Goal: Use online tool/utility: Utilize a website feature to perform a specific function

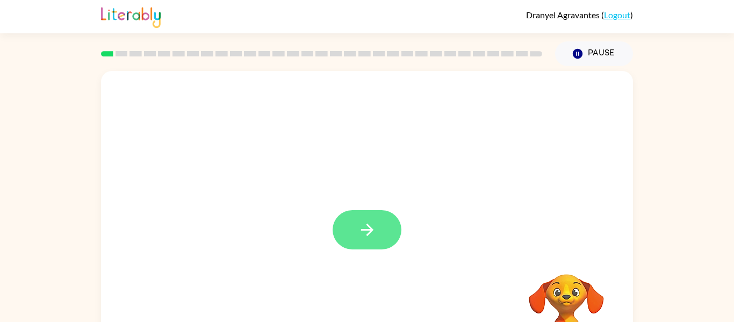
click at [350, 227] on button "button" at bounding box center [367, 229] width 69 height 39
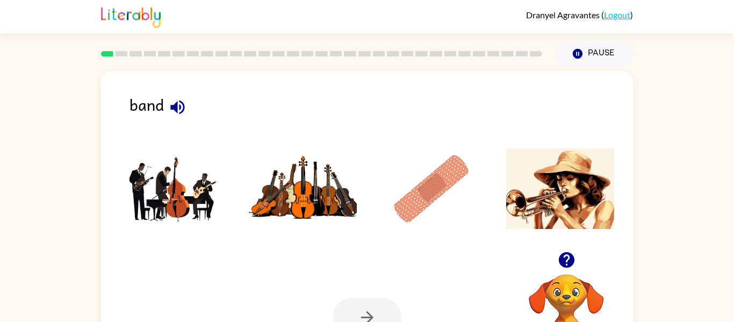
click at [175, 111] on icon "button" at bounding box center [177, 107] width 14 height 14
click at [207, 188] on img at bounding box center [174, 188] width 109 height 81
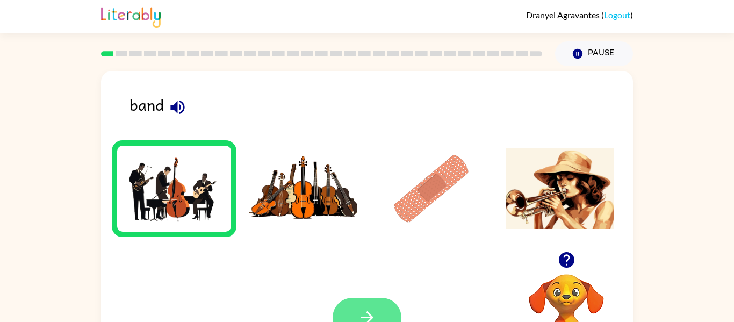
click at [374, 319] on icon "button" at bounding box center [367, 317] width 19 height 19
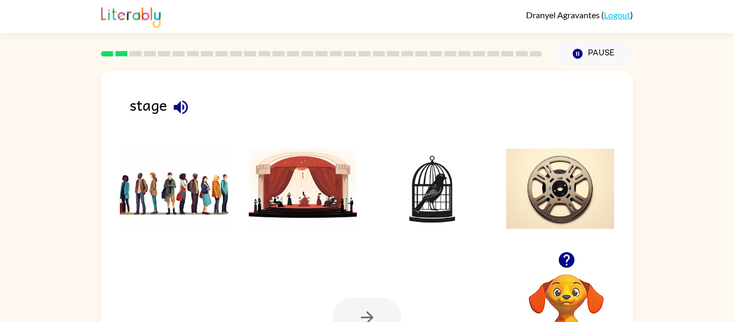
click at [300, 204] on img at bounding box center [303, 188] width 109 height 81
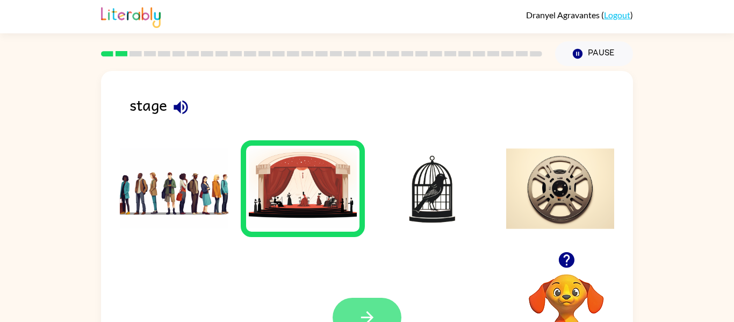
click at [365, 304] on button "button" at bounding box center [367, 317] width 69 height 39
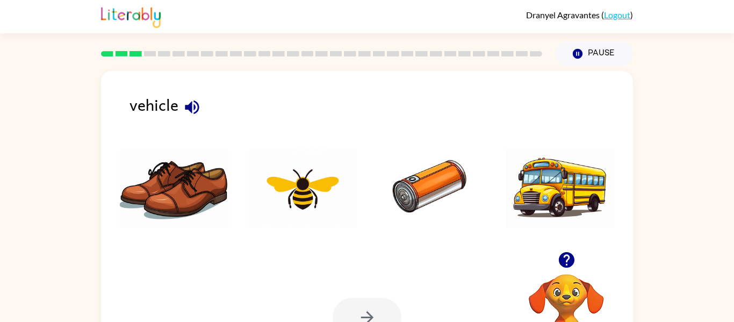
click at [565, 214] on img at bounding box center [560, 188] width 109 height 81
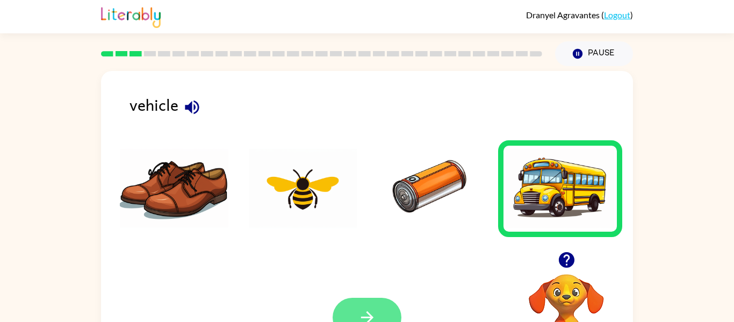
click at [377, 303] on button "button" at bounding box center [367, 317] width 69 height 39
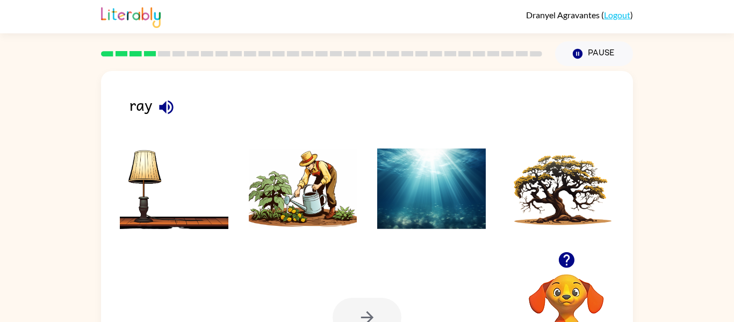
click at [415, 213] on img at bounding box center [431, 188] width 109 height 81
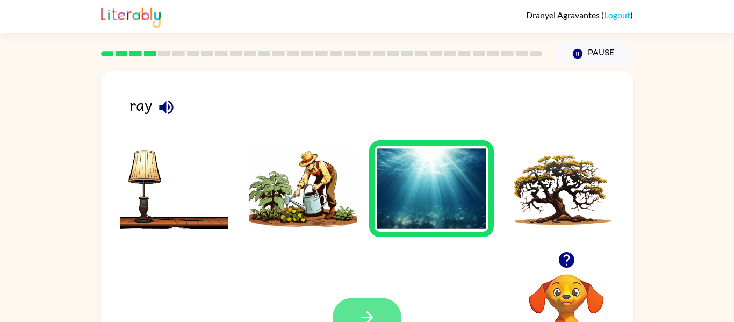
click at [377, 310] on button "button" at bounding box center [367, 317] width 69 height 39
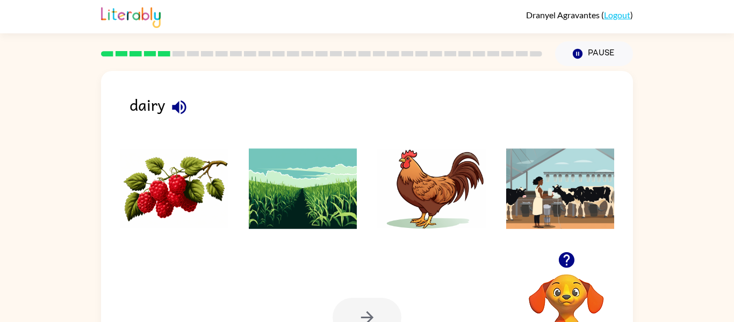
click at [555, 186] on img at bounding box center [560, 188] width 109 height 81
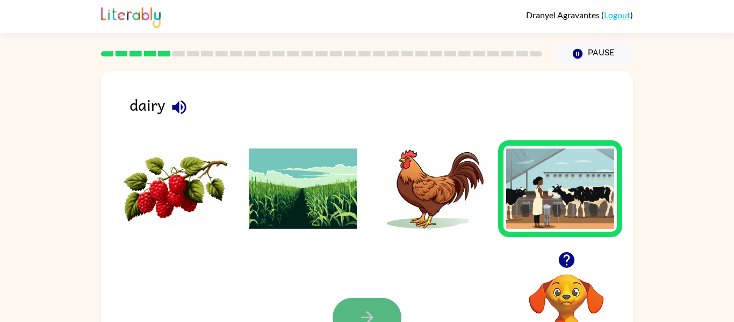
click at [353, 302] on button "button" at bounding box center [367, 317] width 69 height 39
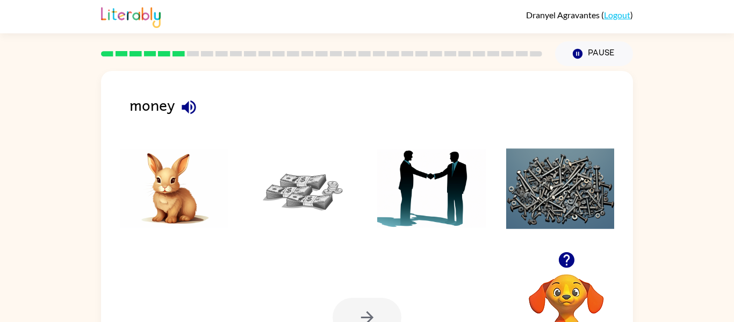
click at [301, 190] on img at bounding box center [303, 188] width 109 height 81
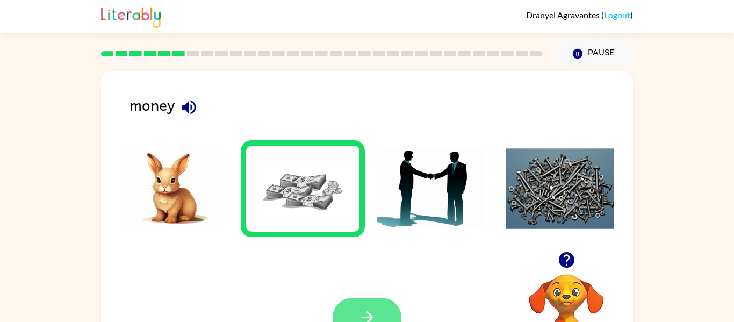
click at [379, 313] on button "button" at bounding box center [367, 317] width 69 height 39
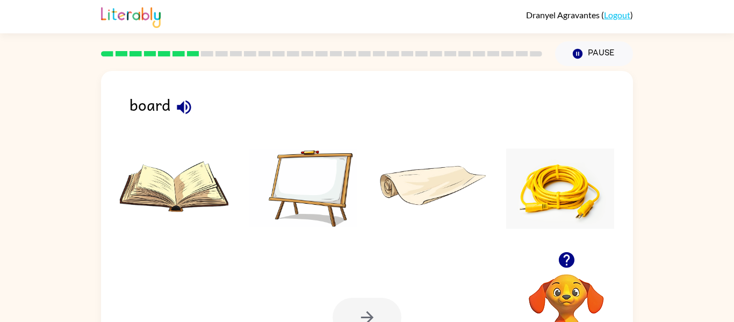
click at [311, 184] on img at bounding box center [303, 188] width 109 height 81
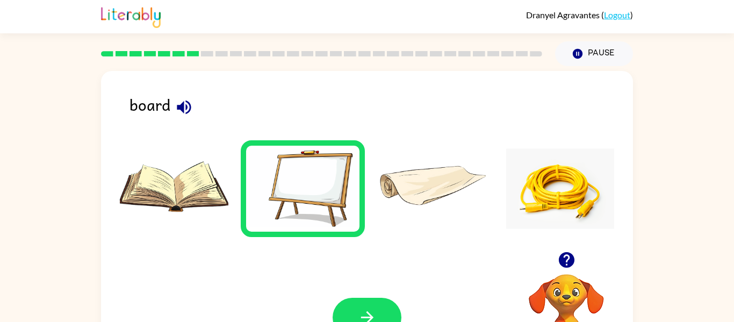
click at [378, 297] on div "Your browser must support playing .mp4 files to use Literably. Please try using…" at bounding box center [367, 317] width 532 height 121
click at [378, 305] on button "button" at bounding box center [367, 317] width 69 height 39
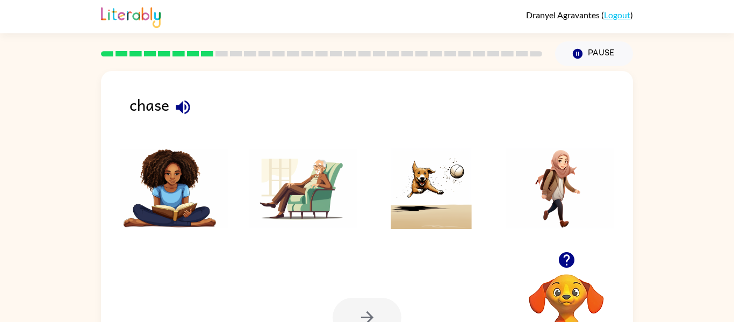
click at [445, 189] on img at bounding box center [431, 188] width 109 height 81
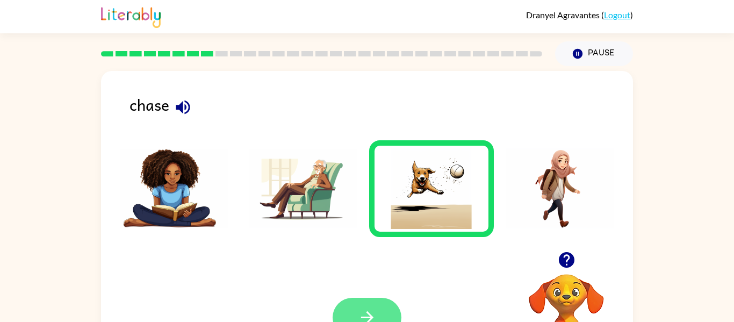
click at [392, 311] on button "button" at bounding box center [367, 317] width 69 height 39
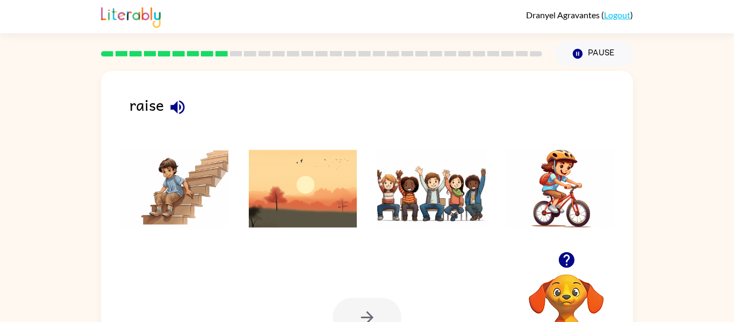
click at [440, 203] on img at bounding box center [431, 188] width 109 height 81
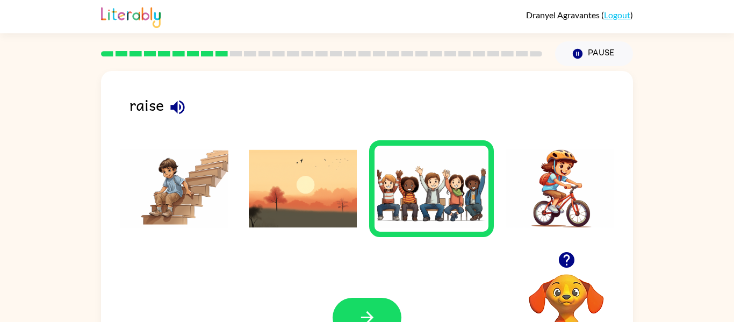
click at [343, 168] on img at bounding box center [303, 188] width 109 height 81
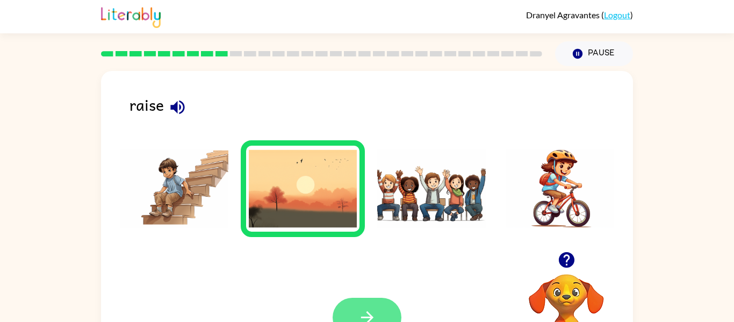
click at [384, 299] on button "button" at bounding box center [367, 317] width 69 height 39
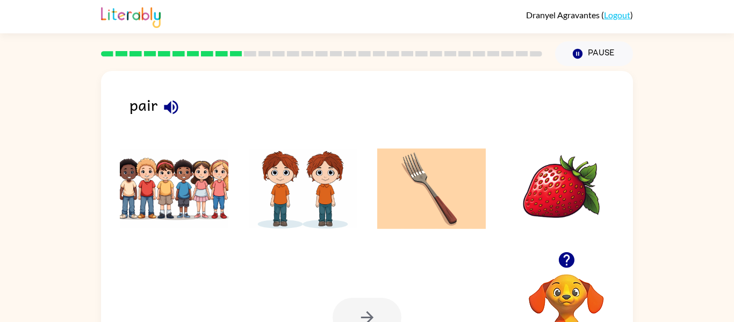
click at [325, 217] on img at bounding box center [303, 188] width 109 height 81
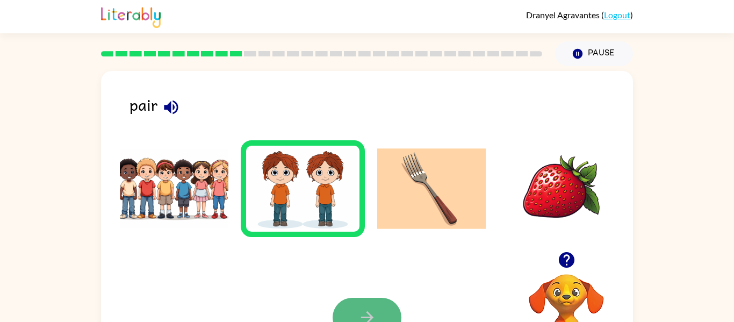
click at [389, 311] on button "button" at bounding box center [367, 317] width 69 height 39
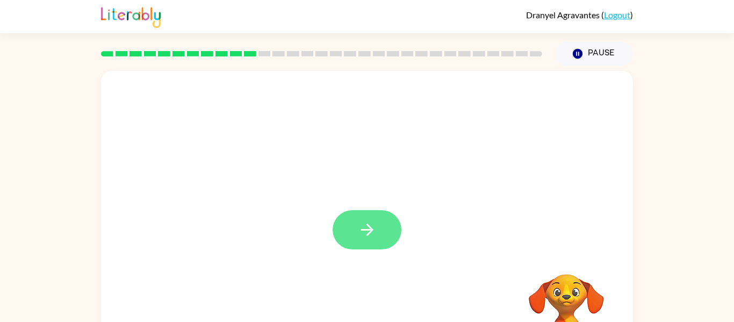
click at [362, 226] on icon "button" at bounding box center [367, 229] width 19 height 19
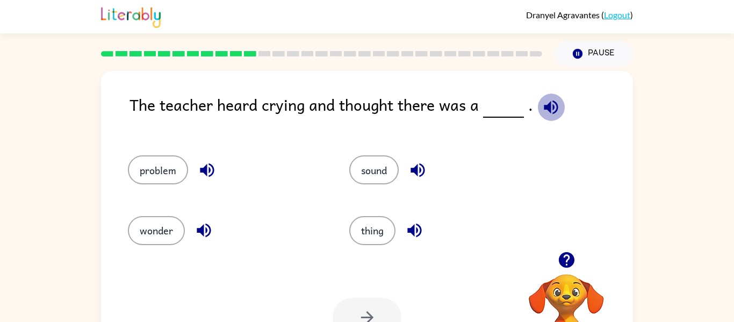
click at [551, 112] on icon "button" at bounding box center [551, 107] width 14 height 14
click at [423, 165] on icon "button" at bounding box center [417, 170] width 14 height 14
click at [414, 235] on icon "button" at bounding box center [414, 230] width 19 height 19
click at [177, 175] on button "problem" at bounding box center [158, 169] width 60 height 29
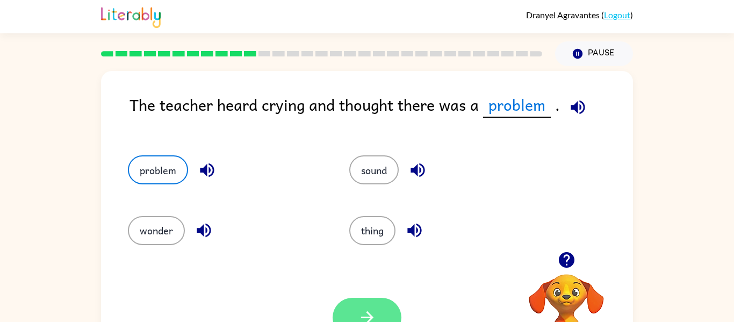
click at [383, 309] on button "button" at bounding box center [367, 317] width 69 height 39
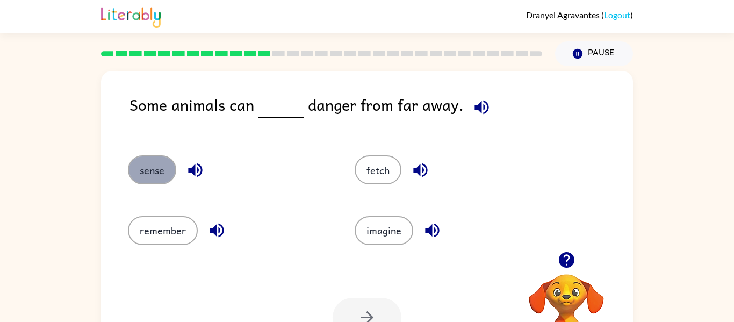
click at [151, 172] on button "sense" at bounding box center [152, 169] width 48 height 29
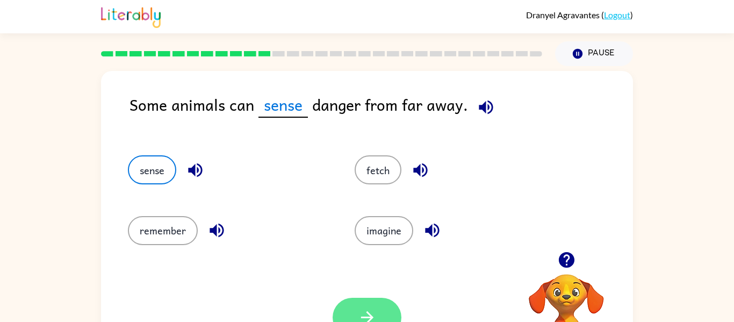
click at [351, 313] on button "button" at bounding box center [367, 317] width 69 height 39
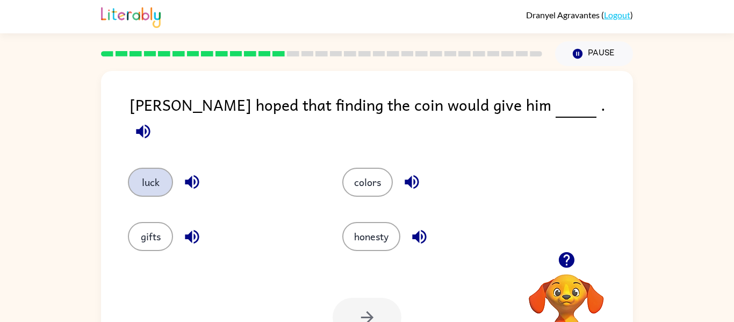
click at [160, 176] on button "luck" at bounding box center [150, 182] width 45 height 29
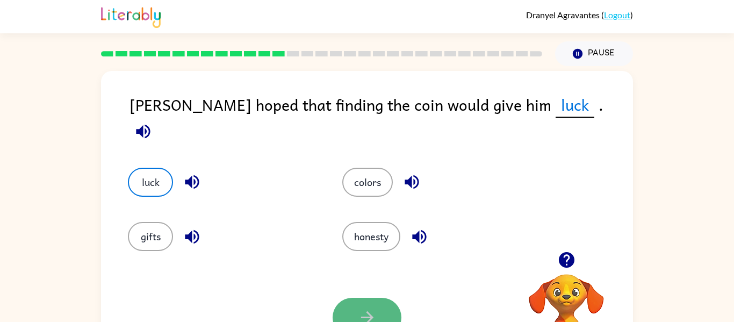
click at [390, 308] on button "button" at bounding box center [367, 317] width 69 height 39
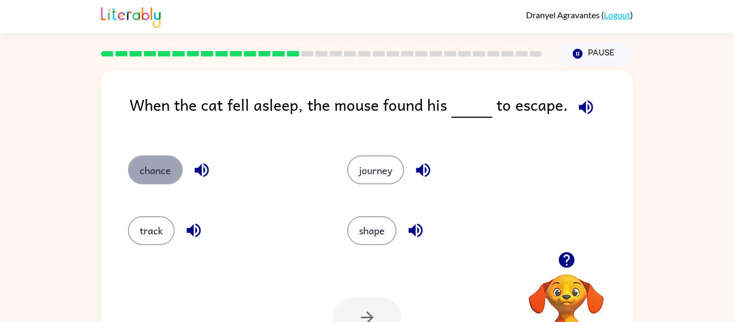
click at [168, 175] on button "chance" at bounding box center [155, 169] width 55 height 29
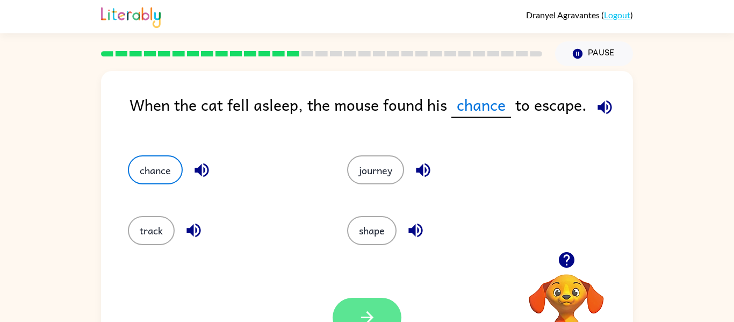
click at [371, 299] on button "button" at bounding box center [367, 317] width 69 height 39
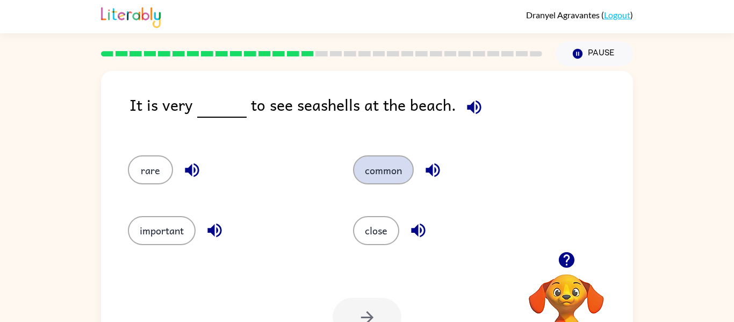
click at [363, 164] on button "common" at bounding box center [383, 169] width 61 height 29
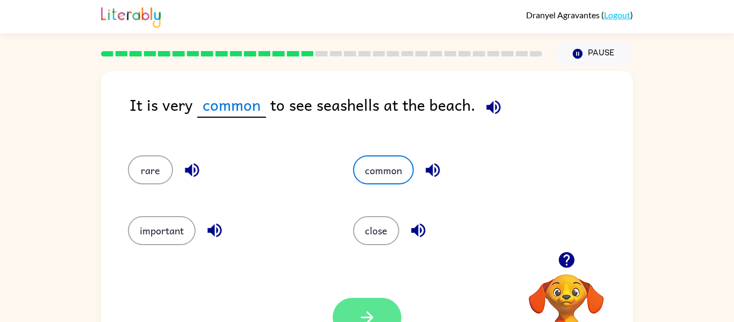
click at [375, 304] on button "button" at bounding box center [367, 317] width 69 height 39
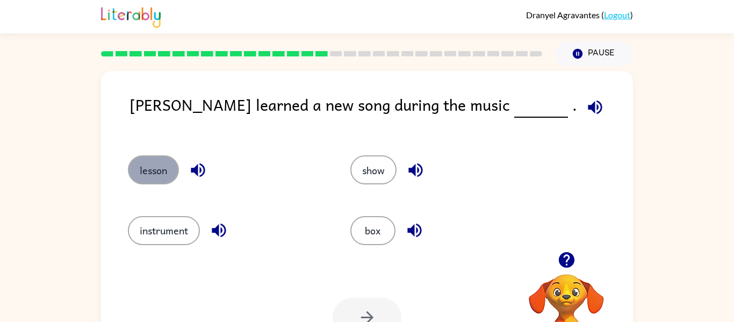
click at [147, 172] on button "lesson" at bounding box center [153, 169] width 51 height 29
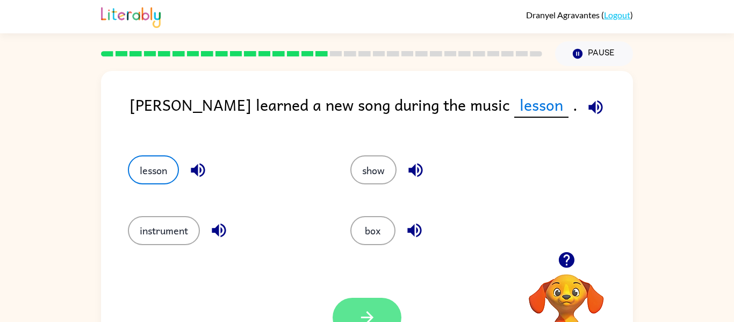
click at [379, 303] on button "button" at bounding box center [367, 317] width 69 height 39
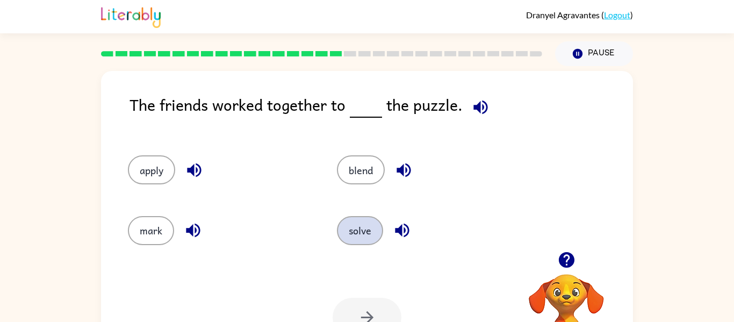
click at [363, 233] on button "solve" at bounding box center [360, 230] width 46 height 29
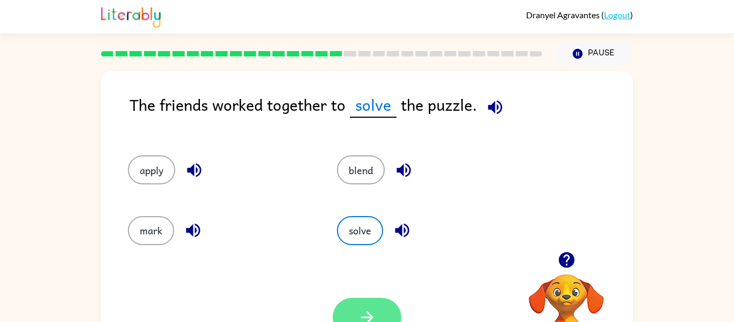
click at [395, 311] on button "button" at bounding box center [367, 317] width 69 height 39
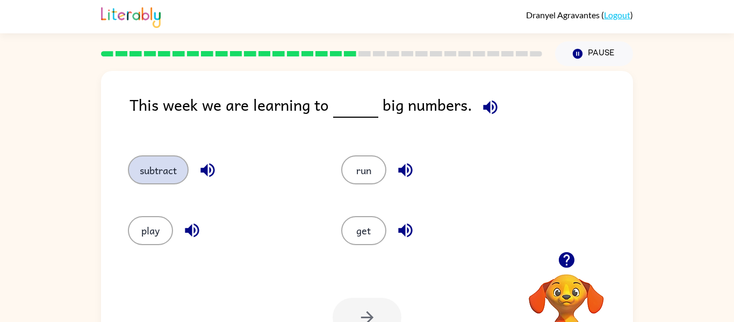
click at [155, 160] on button "subtract" at bounding box center [158, 169] width 61 height 29
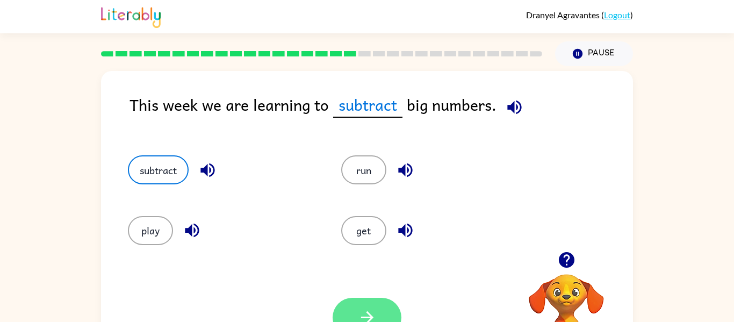
click at [348, 300] on button "button" at bounding box center [367, 317] width 69 height 39
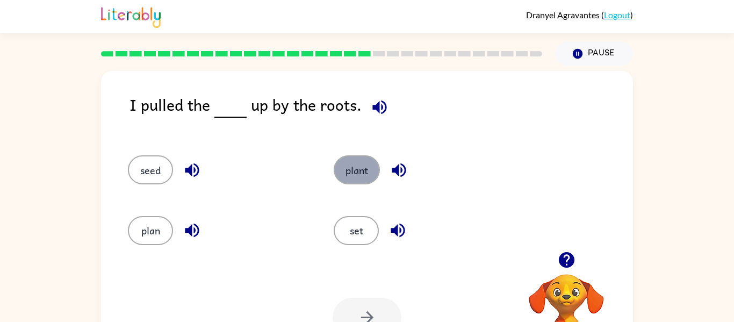
click at [365, 180] on button "plant" at bounding box center [357, 169] width 46 height 29
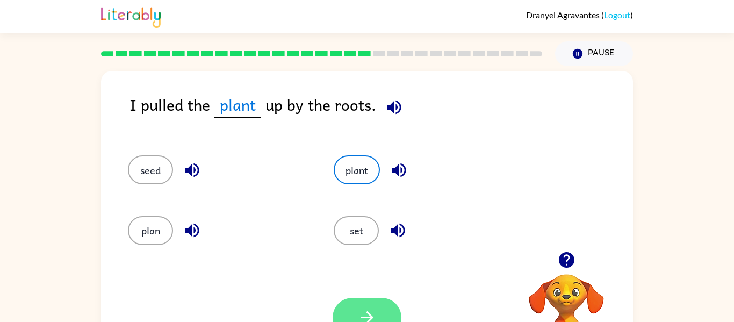
click at [391, 310] on button "button" at bounding box center [367, 317] width 69 height 39
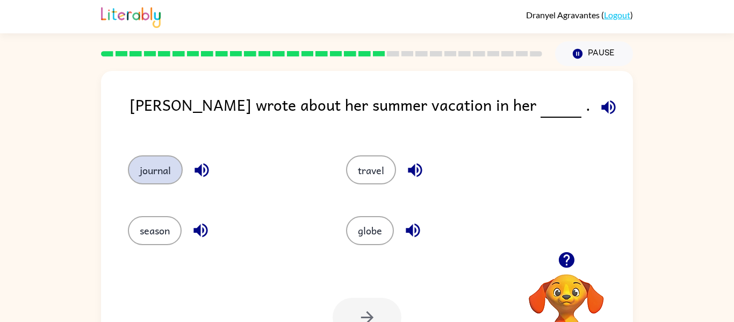
click at [141, 159] on button "journal" at bounding box center [155, 169] width 55 height 29
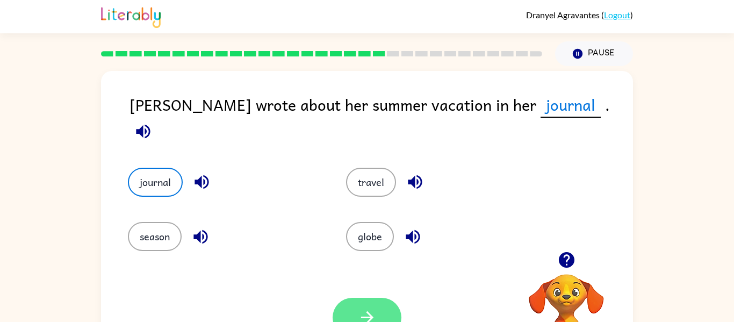
click at [395, 316] on button "button" at bounding box center [367, 317] width 69 height 39
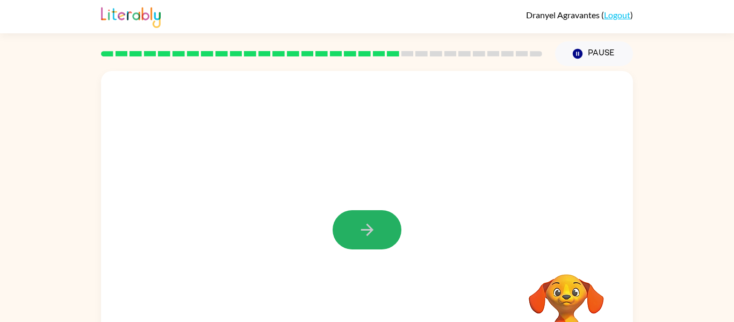
click at [378, 233] on button "button" at bounding box center [367, 229] width 69 height 39
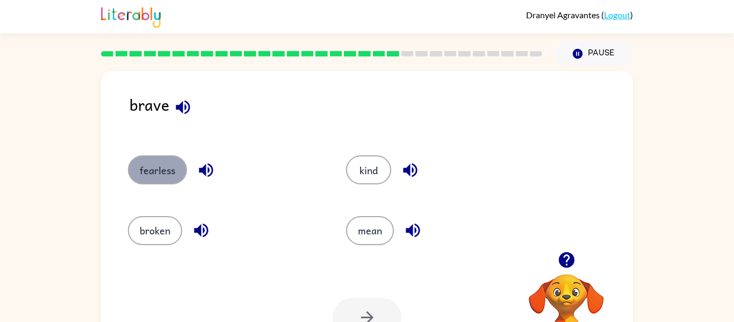
click at [163, 175] on button "fearless" at bounding box center [157, 169] width 59 height 29
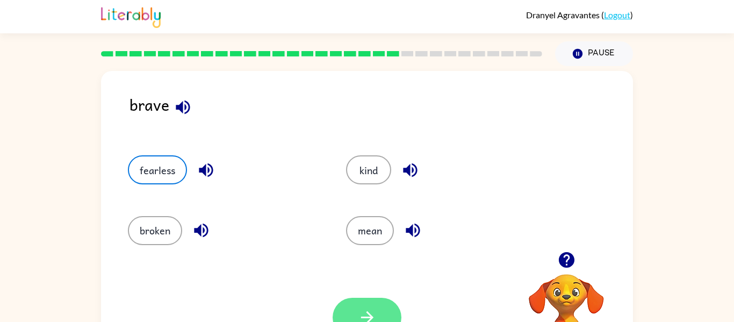
click at [368, 305] on button "button" at bounding box center [367, 317] width 69 height 39
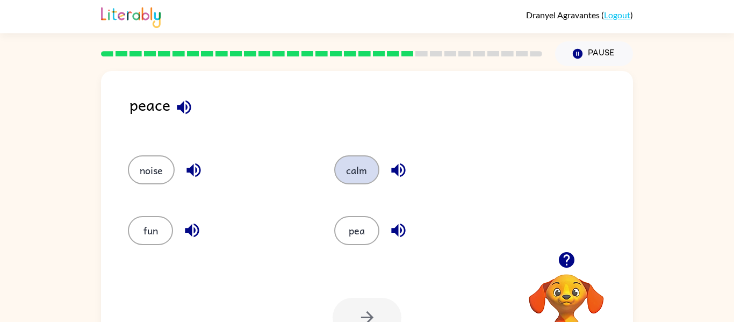
click at [346, 180] on button "calm" at bounding box center [356, 169] width 45 height 29
click at [367, 309] on icon "button" at bounding box center [367, 317] width 19 height 19
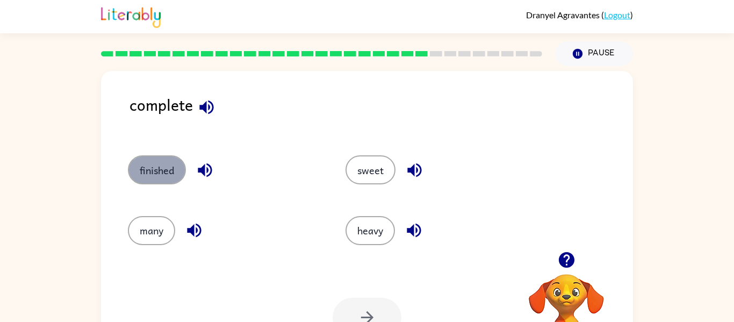
click at [169, 169] on button "finished" at bounding box center [157, 169] width 58 height 29
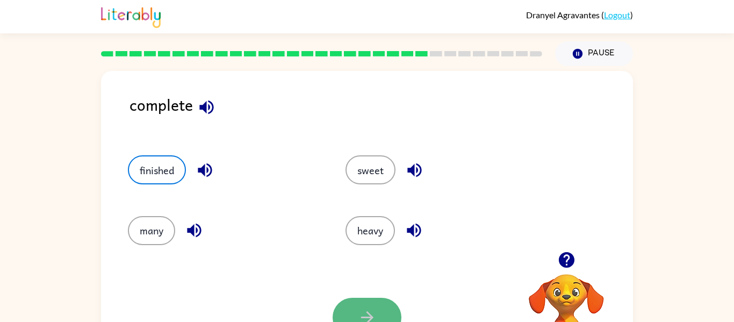
click at [375, 302] on button "button" at bounding box center [367, 317] width 69 height 39
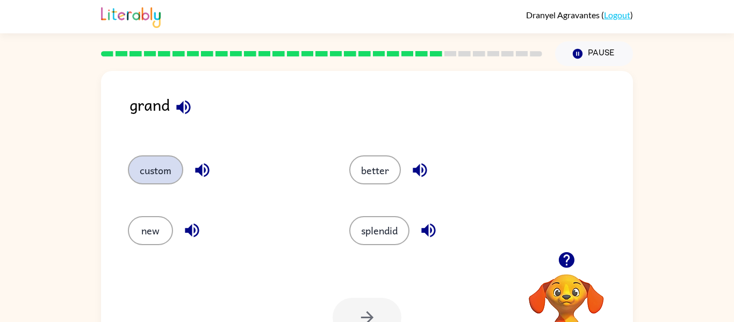
click at [152, 178] on button "custom" at bounding box center [155, 169] width 55 height 29
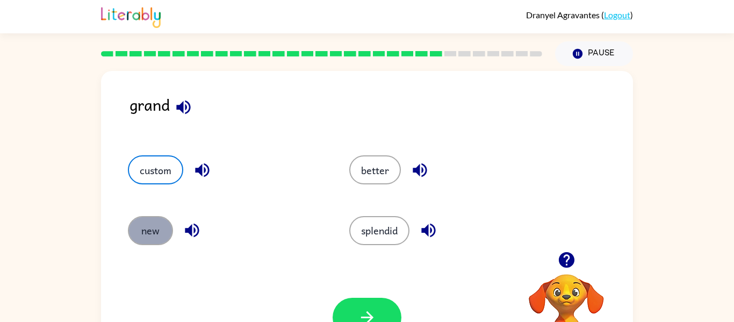
click at [163, 235] on button "new" at bounding box center [150, 230] width 45 height 29
click at [158, 239] on button "new" at bounding box center [150, 230] width 45 height 29
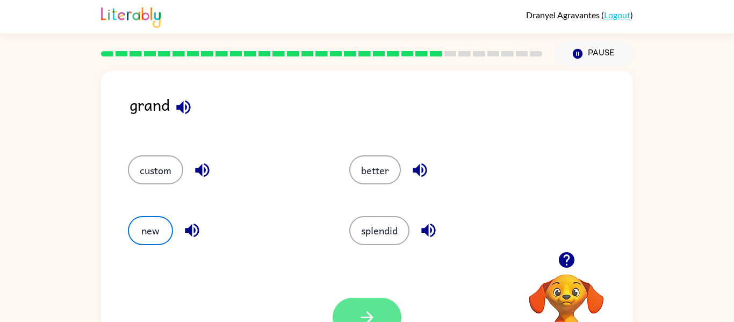
click at [353, 302] on button "button" at bounding box center [367, 317] width 69 height 39
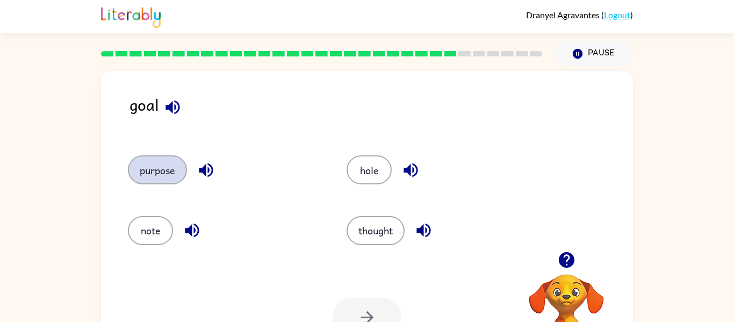
click at [134, 177] on button "purpose" at bounding box center [157, 169] width 59 height 29
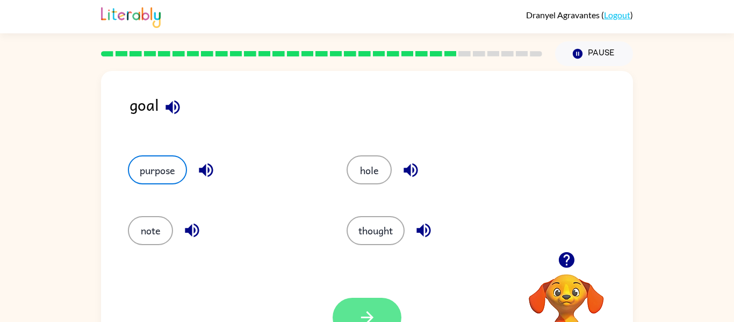
click at [369, 317] on icon "button" at bounding box center [366, 317] width 12 height 12
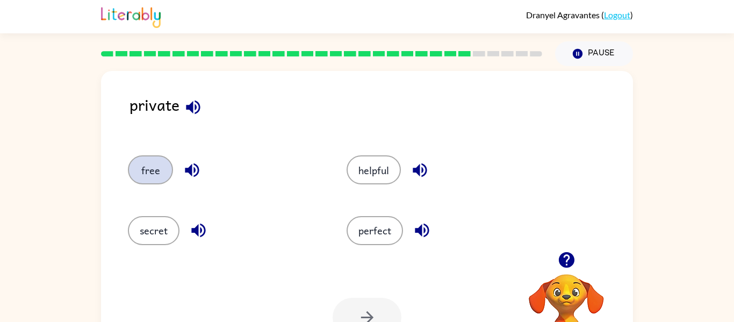
click at [165, 170] on button "free" at bounding box center [150, 169] width 45 height 29
click at [392, 315] on button "button" at bounding box center [367, 317] width 69 height 39
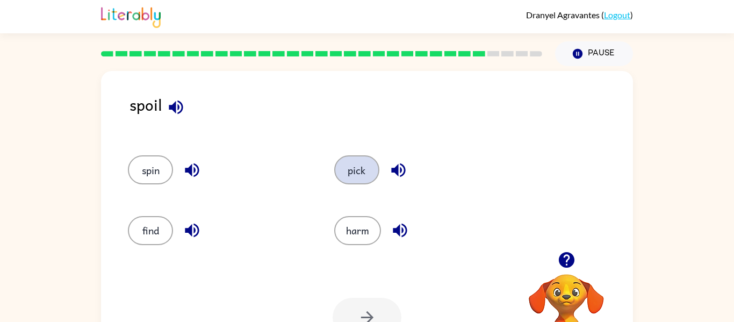
click at [360, 170] on button "pick" at bounding box center [356, 169] width 45 height 29
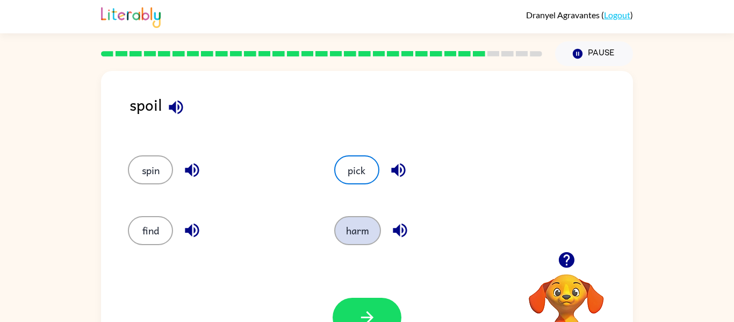
click at [365, 221] on button "harm" at bounding box center [357, 230] width 47 height 29
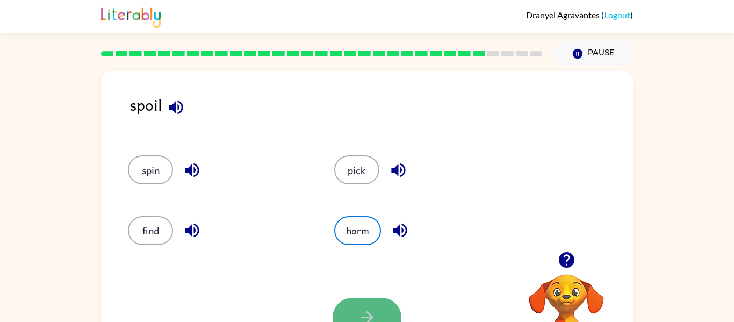
click at [372, 306] on button "button" at bounding box center [367, 317] width 69 height 39
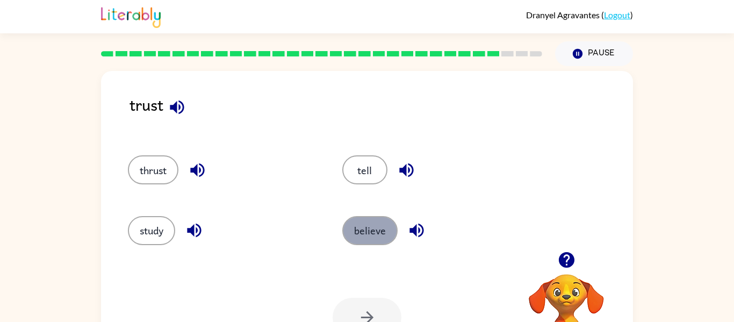
click at [377, 227] on button "believe" at bounding box center [369, 230] width 55 height 29
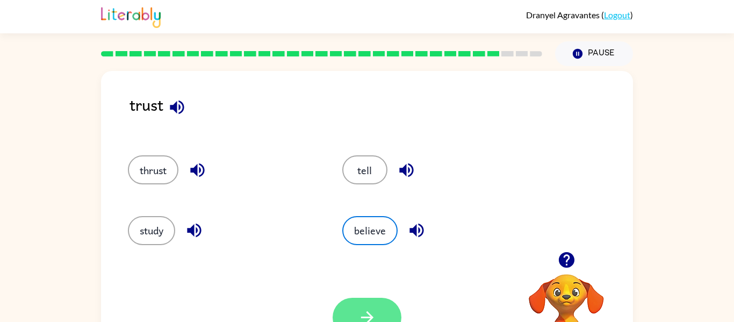
click at [365, 305] on button "button" at bounding box center [367, 317] width 69 height 39
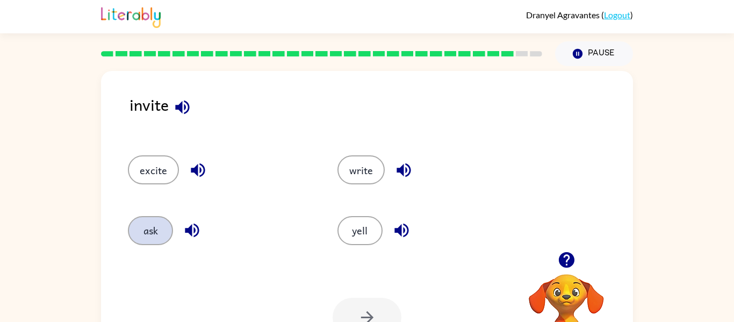
click at [159, 229] on button "ask" at bounding box center [150, 230] width 45 height 29
click at [359, 299] on button "button" at bounding box center [367, 317] width 69 height 39
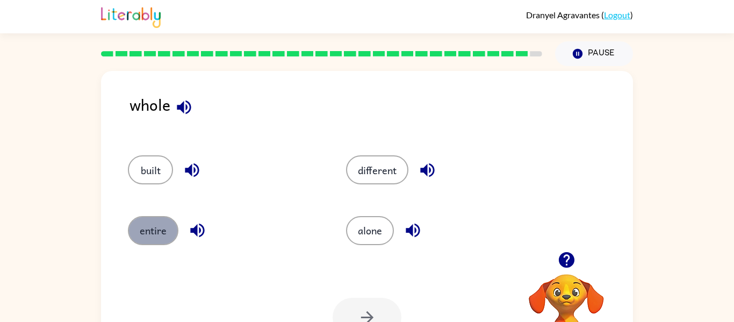
click at [163, 230] on button "entire" at bounding box center [153, 230] width 50 height 29
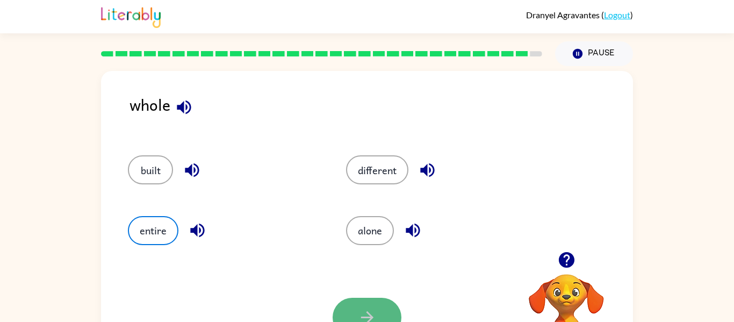
click at [348, 305] on button "button" at bounding box center [367, 317] width 69 height 39
